Goal: Transaction & Acquisition: Purchase product/service

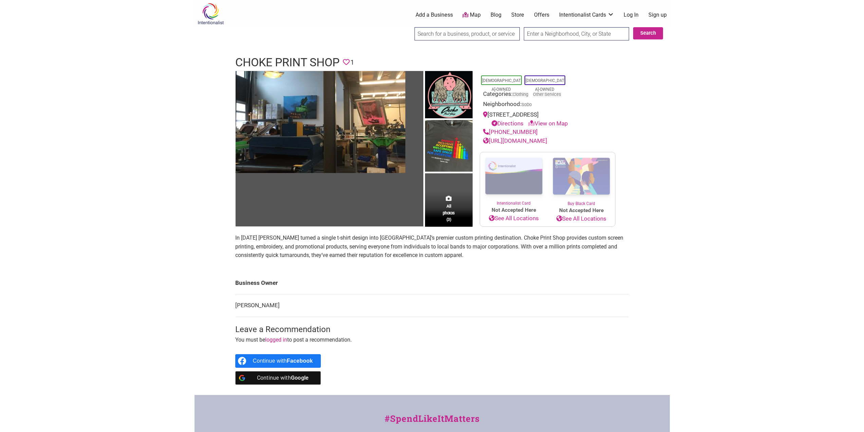
click at [525, 316] on td "[PERSON_NAME]" at bounding box center [432, 305] width 394 height 23
click at [521, 302] on td "[PERSON_NAME]" at bounding box center [432, 305] width 394 height 23
click at [517, 276] on td "Business Owner" at bounding box center [432, 283] width 394 height 22
click at [411, 247] on p "In 2008 Jeff Gonzales turned a single t-shirt design into Seattle’s premier cus…" at bounding box center [432, 246] width 394 height 26
click at [520, 15] on link "Store" at bounding box center [518, 14] width 13 height 7
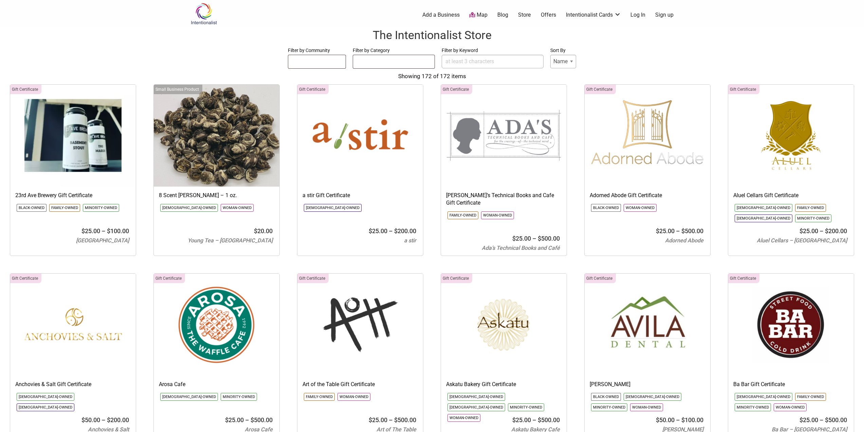
select select
